Goal: Navigation & Orientation: Find specific page/section

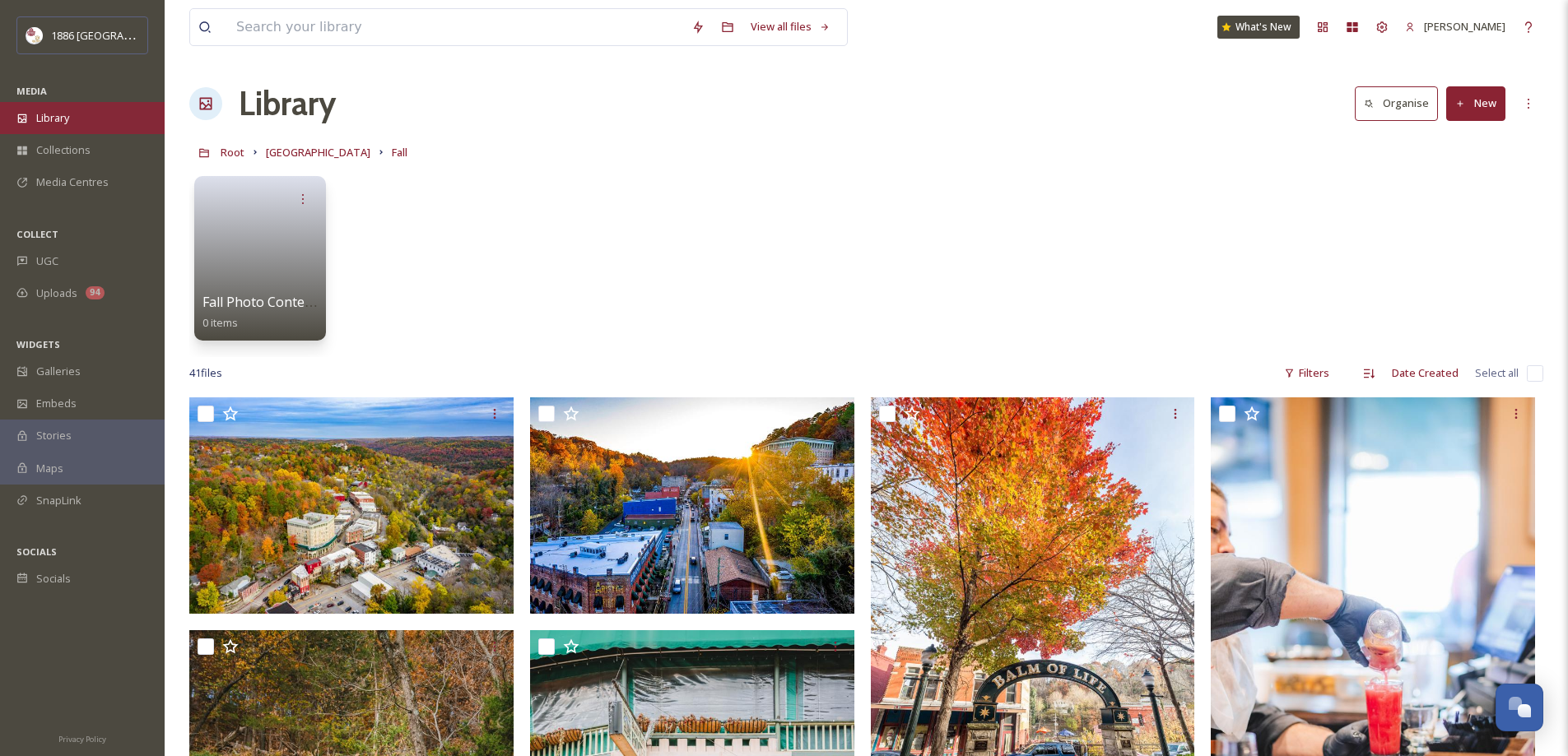
click at [59, 116] on span "Library" at bounding box center [52, 118] width 33 height 16
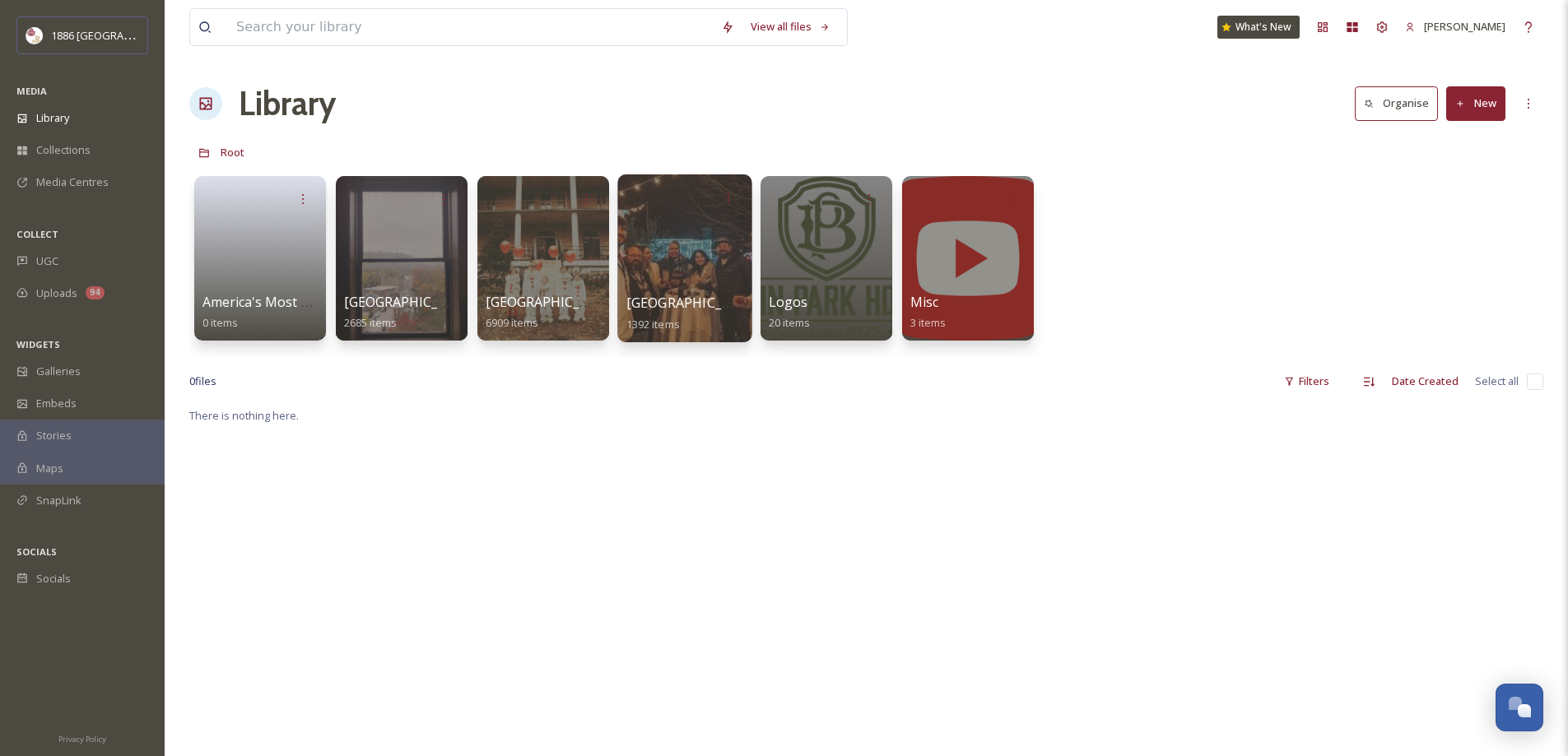
click at [629, 307] on span "[GEOGRAPHIC_DATA]" at bounding box center [694, 302] width 135 height 19
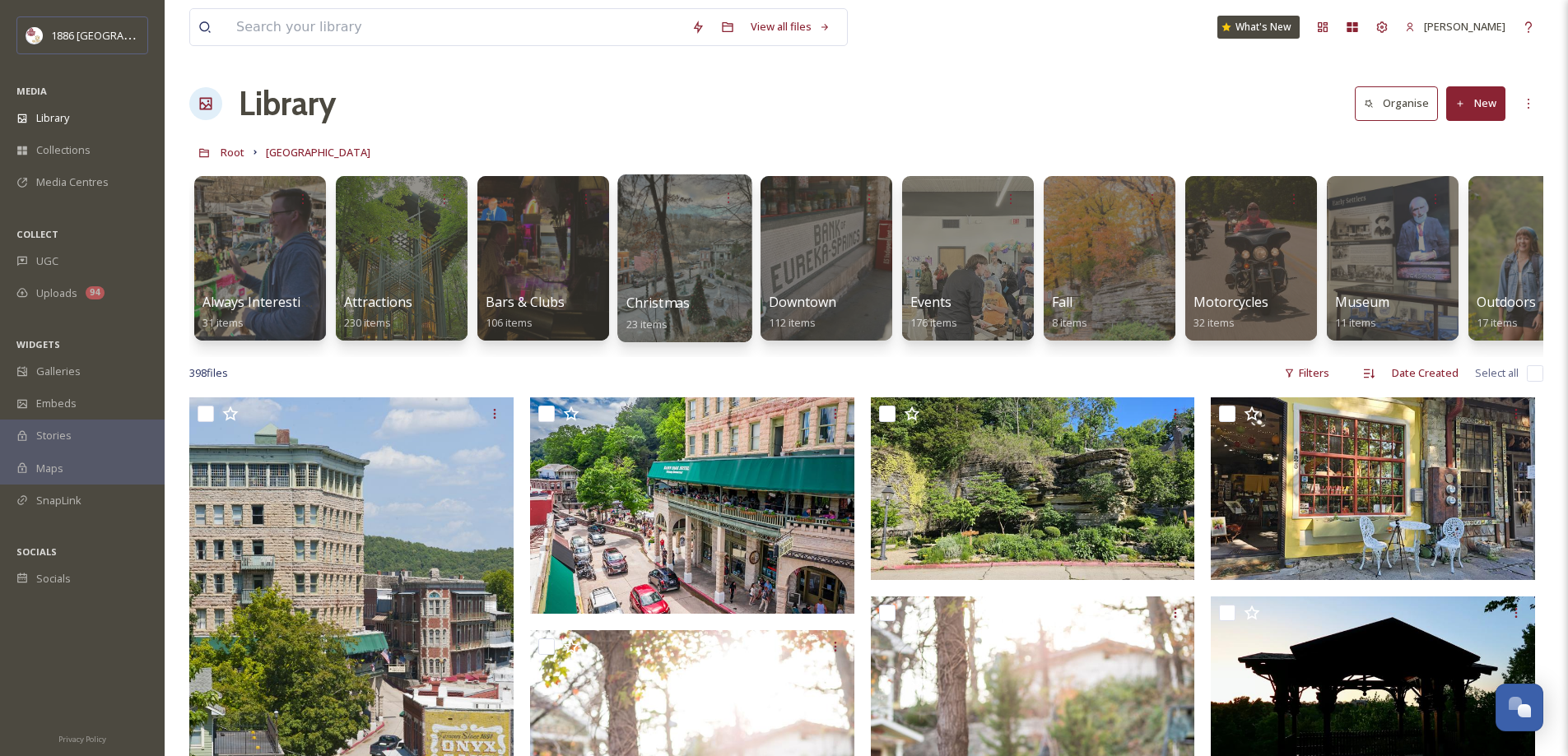
click at [673, 291] on div at bounding box center [684, 258] width 134 height 168
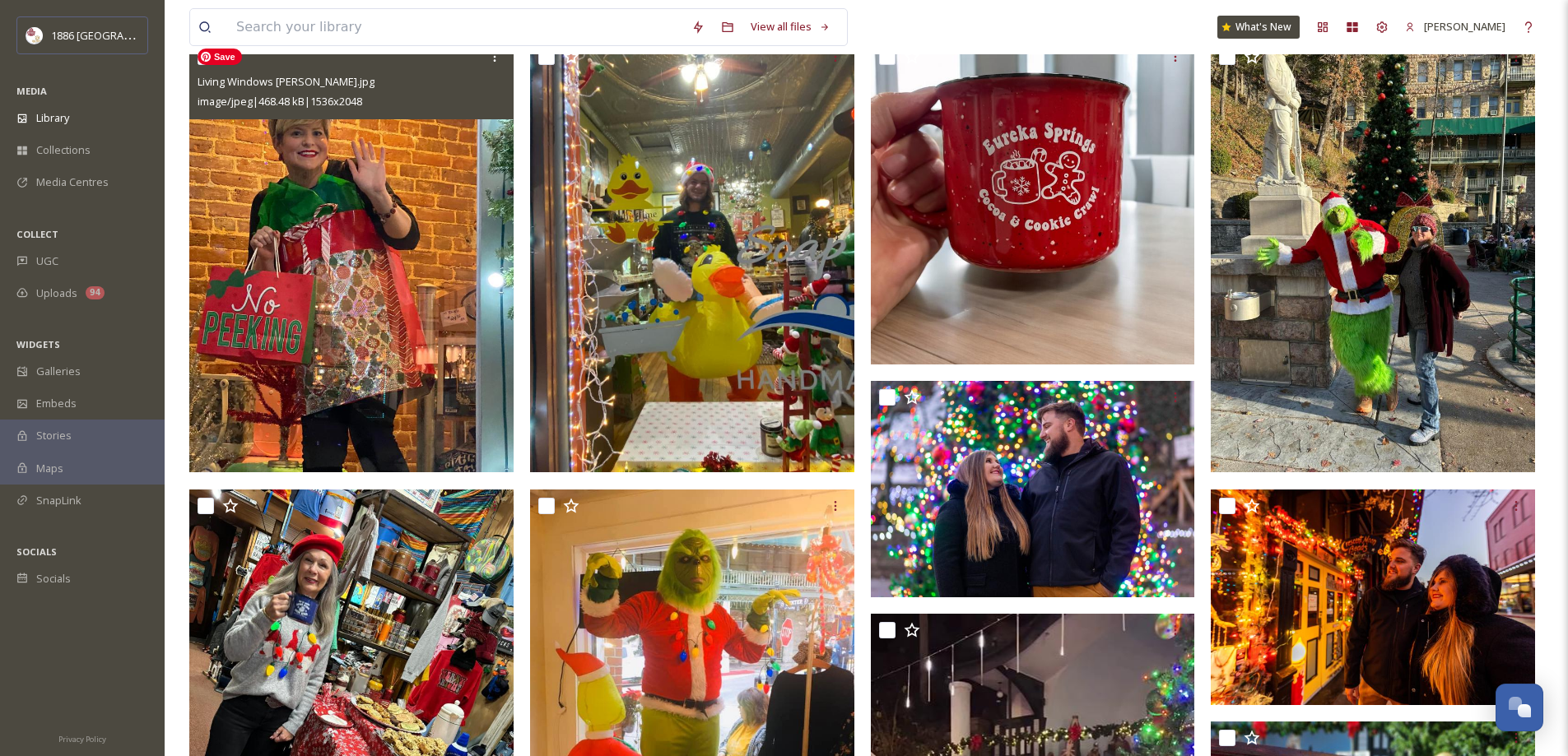
scroll to position [210, 0]
